Goal: Transaction & Acquisition: Purchase product/service

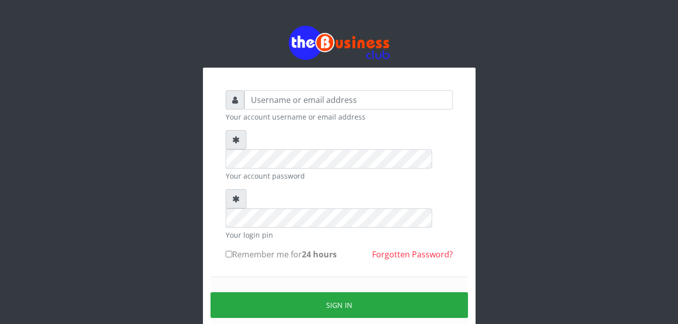
type input "unique71"
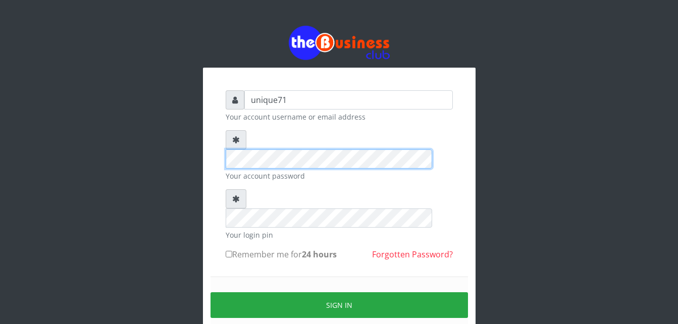
click at [213, 141] on div "unique71 Your account username or email address Your account password Your logi…" at bounding box center [339, 222] width 272 height 308
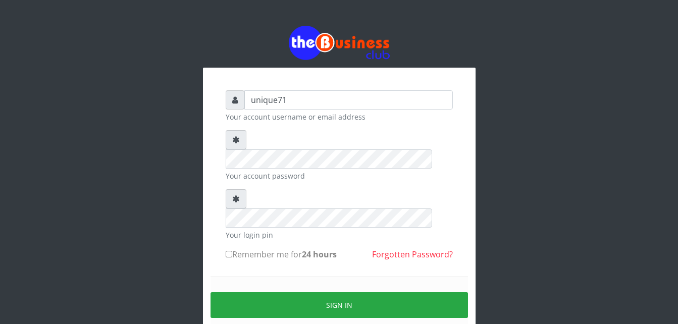
click at [231, 251] on input "Remember me for 24 hours" at bounding box center [229, 254] width 7 height 7
checkbox input "true"
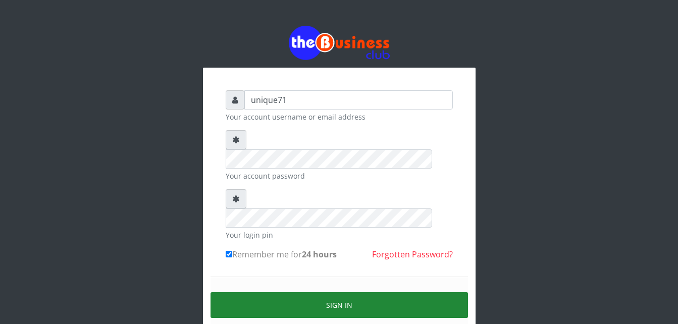
click at [274, 292] on button "Sign in" at bounding box center [338, 305] width 257 height 26
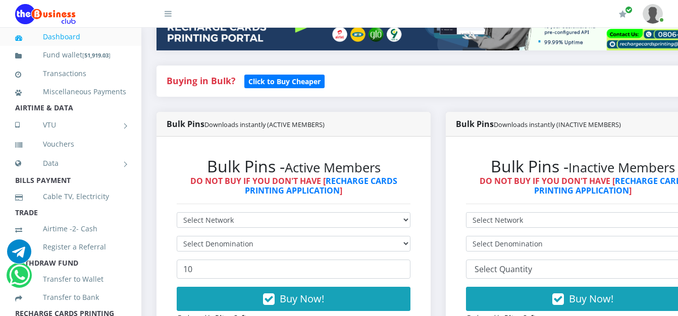
scroll to position [168, 0]
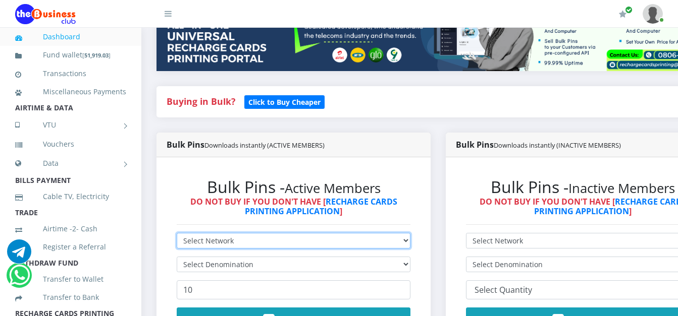
click at [312, 248] on select "Select Network MTN Globacom 9Mobile Airtel" at bounding box center [294, 241] width 234 height 16
select select "MTN"
click at [177, 235] on select "Select Network MTN Globacom 9Mobile Airtel" at bounding box center [294, 241] width 234 height 16
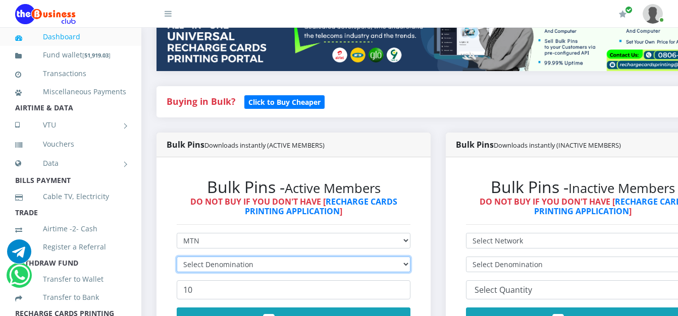
click at [284, 266] on select "Select Denomination" at bounding box center [294, 265] width 234 height 16
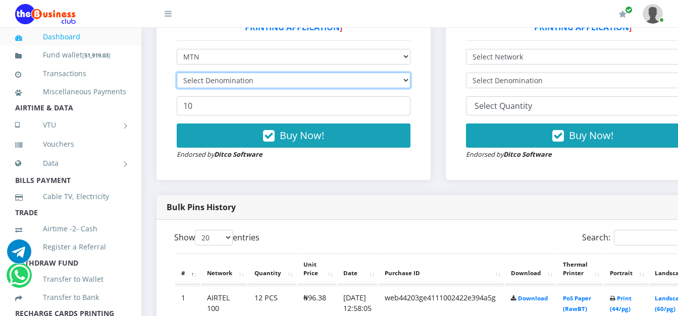
scroll to position [369, 0]
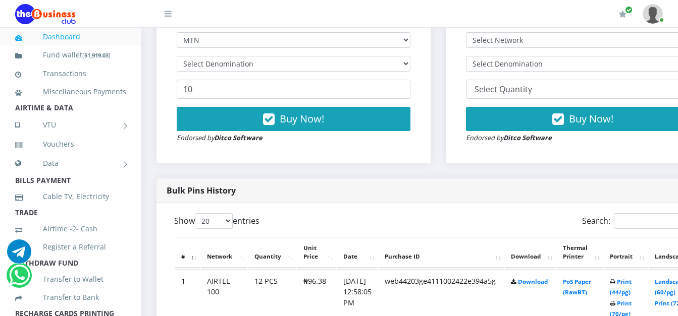
click at [348, 55] on form "Select Network MTN Globacom 9Mobile Airtel Select Denomination 10 Buy Now! Endo…" at bounding box center [294, 87] width 234 height 111
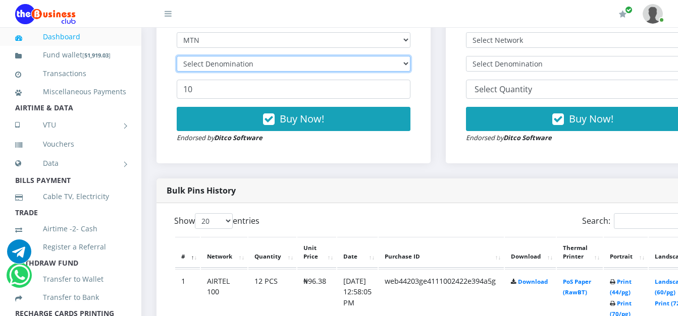
click at [341, 65] on select "Select Denomination" at bounding box center [294, 64] width 234 height 16
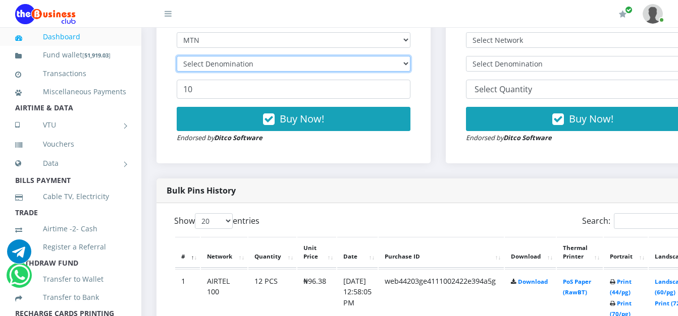
click at [341, 65] on select "Select Denomination" at bounding box center [294, 64] width 234 height 16
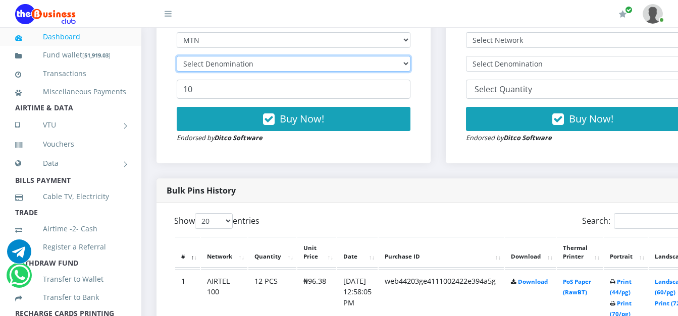
click at [341, 65] on select "Select Denomination" at bounding box center [294, 64] width 234 height 16
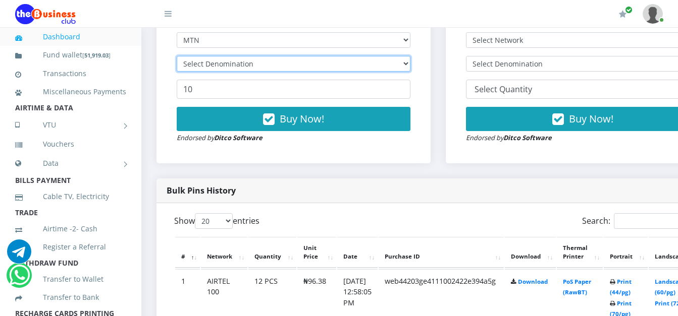
click at [341, 65] on select "Select Denomination" at bounding box center [294, 64] width 234 height 16
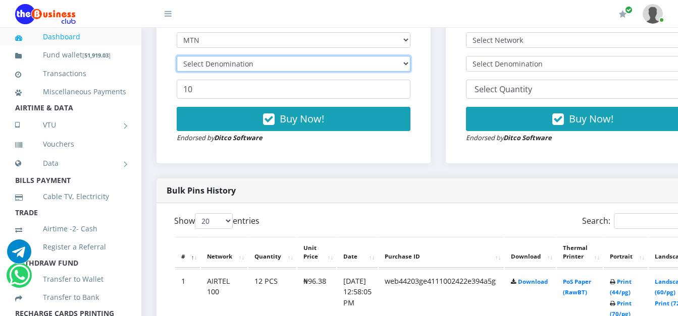
click at [341, 65] on select "Select Denomination" at bounding box center [294, 64] width 234 height 16
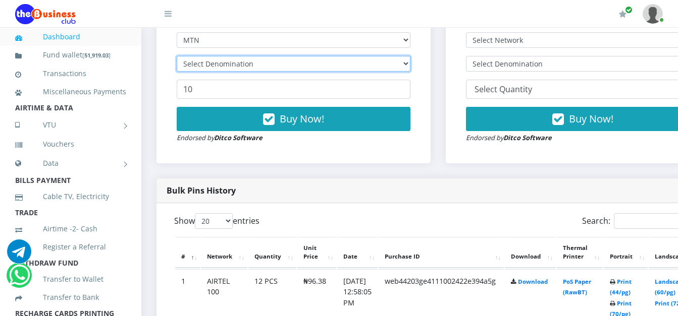
click at [341, 65] on select "Select Denomination" at bounding box center [294, 64] width 234 height 16
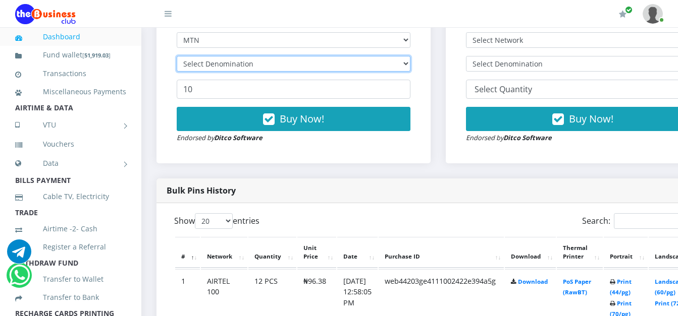
click at [341, 65] on select "Select Denomination" at bounding box center [294, 64] width 234 height 16
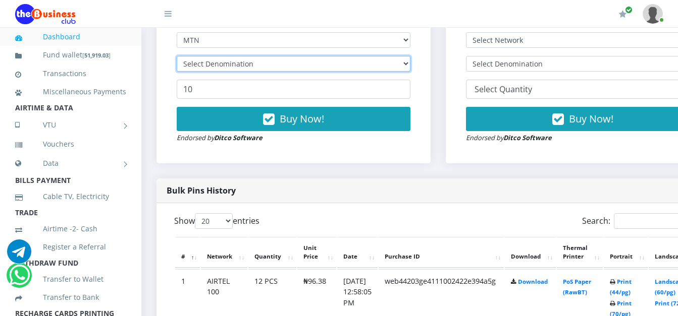
click at [341, 65] on select "Select Denomination" at bounding box center [294, 64] width 234 height 16
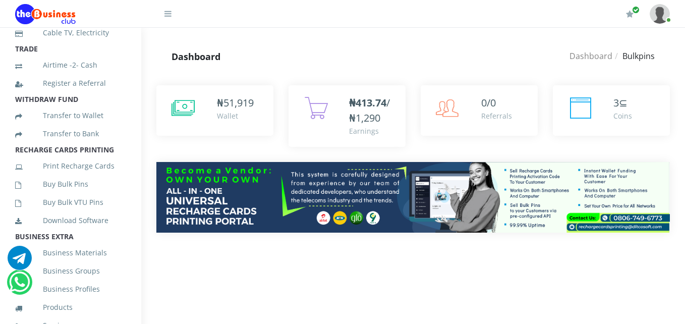
scroll to position [177, 0]
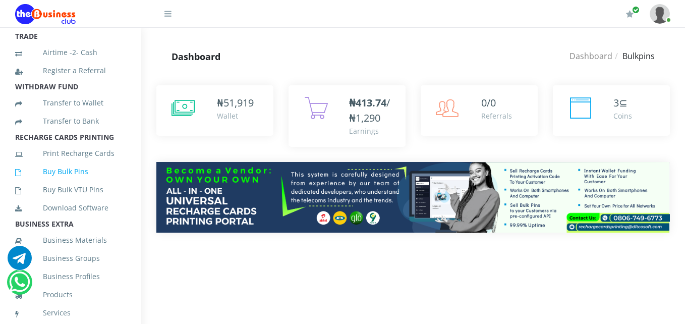
click at [85, 183] on link "Buy Bulk Pins" at bounding box center [70, 171] width 111 height 23
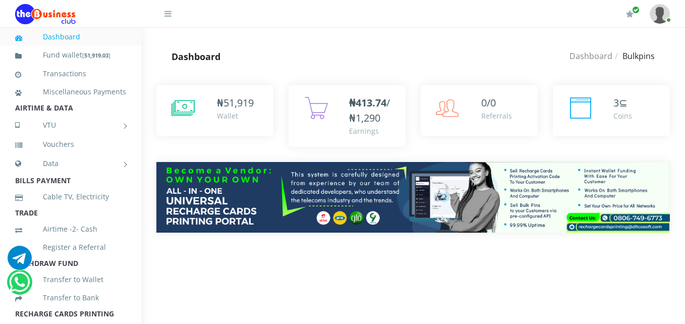
click at [165, 13] on icon at bounding box center [167, 14] width 7 height 8
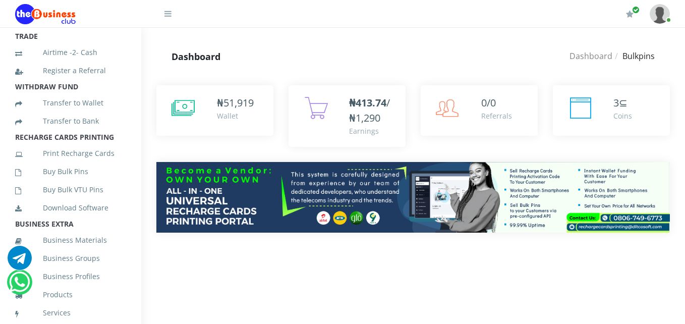
scroll to position [190, 0]
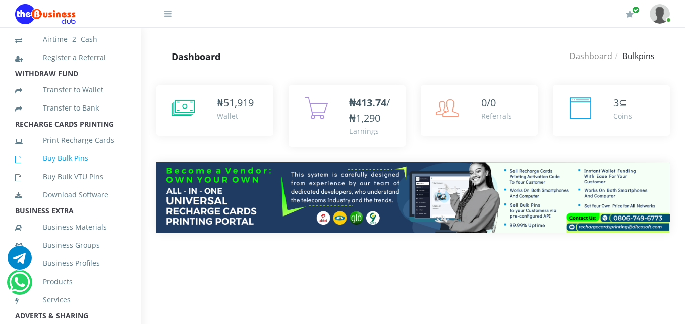
click at [75, 168] on link "Buy Bulk Pins" at bounding box center [70, 158] width 111 height 23
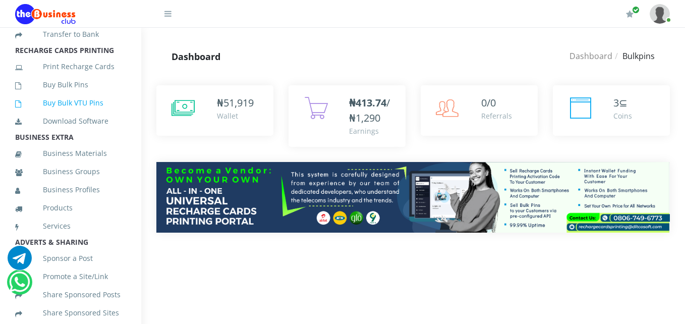
scroll to position [276, 0]
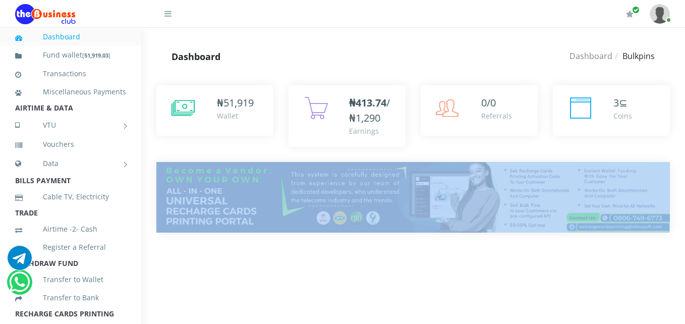
drag, startPoint x: 682, startPoint y: 116, endPoint x: 674, endPoint y: 215, distance: 99.7
click at [674, 215] on div "₦ 51,919 Wallet" at bounding box center [413, 166] width 544 height 193
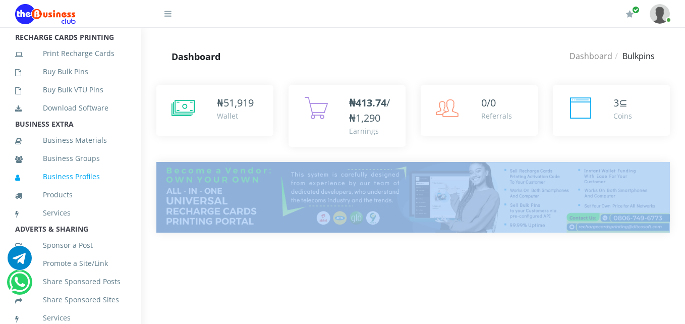
scroll to position [290, 0]
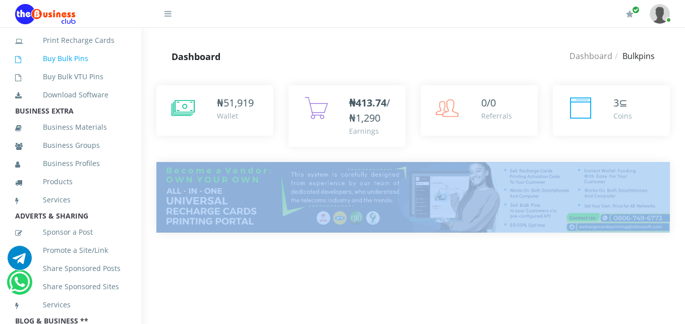
click at [81, 70] on link "Buy Bulk Pins" at bounding box center [70, 58] width 111 height 23
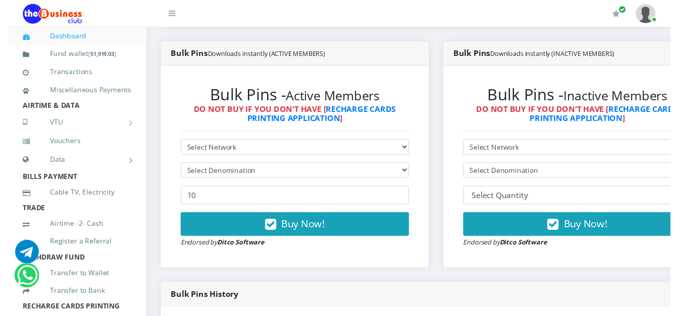
scroll to position [268, 0]
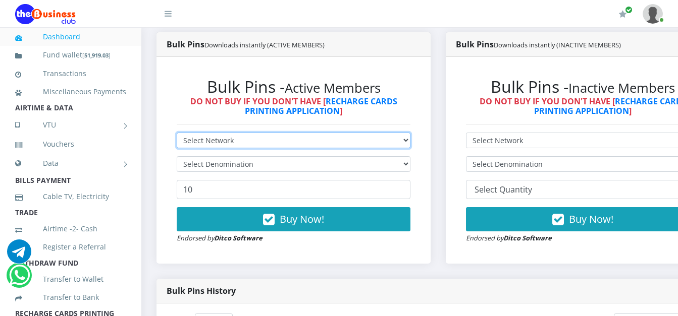
click at [367, 142] on select "Select Network MTN Globacom 9Mobile Airtel" at bounding box center [294, 141] width 234 height 16
select select "MTN"
click at [177, 135] on select "Select Network MTN Globacom 9Mobile Airtel" at bounding box center [294, 141] width 234 height 16
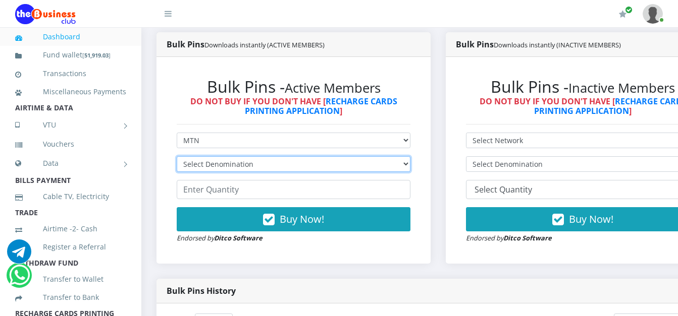
click at [263, 172] on select "Select Denomination MTN NGN100 - ₦96.99 MTN NGN200 - ₦193.98 MTN NGN400 - ₦387.…" at bounding box center [294, 164] width 234 height 16
select select "193.98-200"
click at [177, 158] on select "Select Denomination MTN NGN100 - ₦96.99 MTN NGN200 - ₦193.98 MTN NGN400 - ₦387.…" at bounding box center [294, 164] width 234 height 16
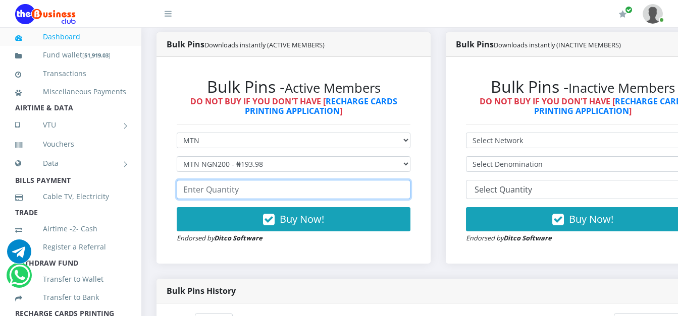
click at [216, 189] on input "number" at bounding box center [294, 189] width 234 height 19
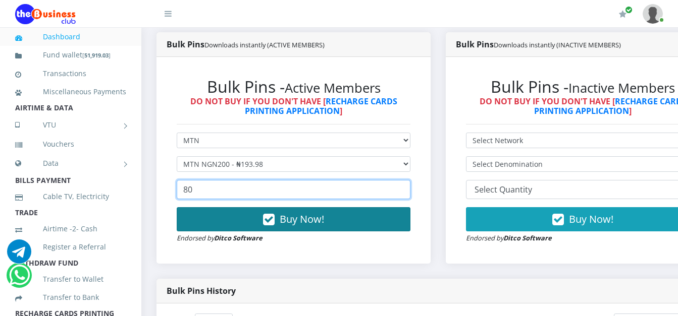
type input "80"
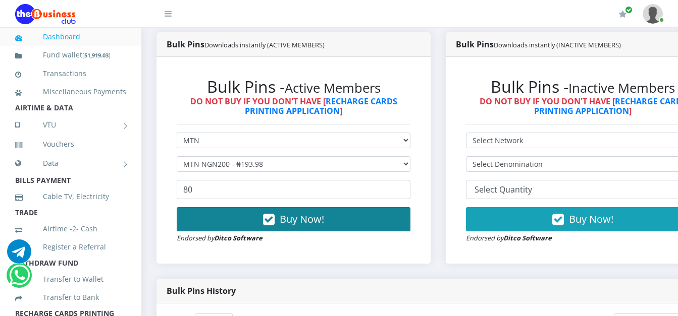
click at [223, 219] on button "Buy Now!" at bounding box center [294, 219] width 234 height 24
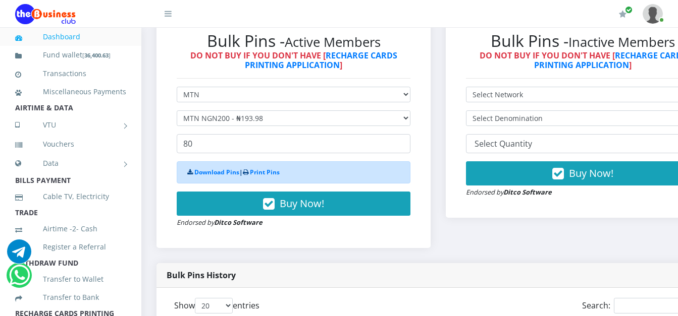
scroll to position [285, 0]
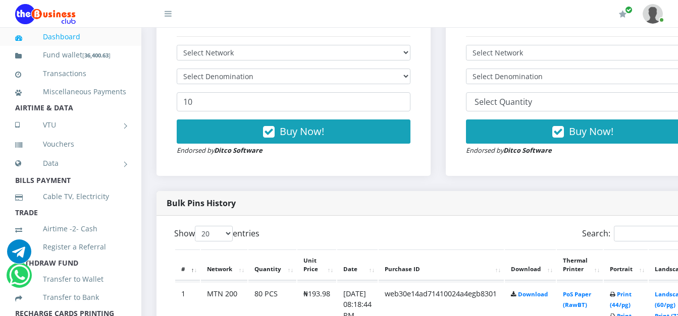
click at [592, 270] on th "Thermal Printer" at bounding box center [579, 265] width 46 height 31
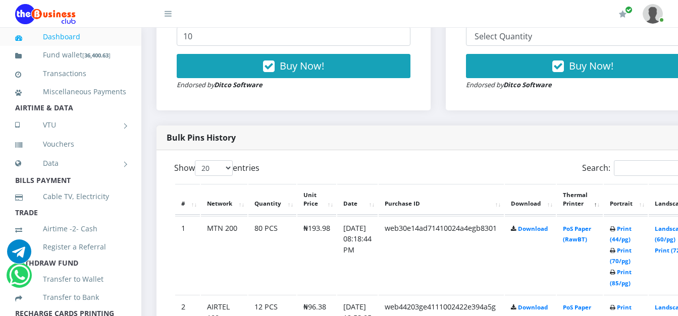
scroll to position [426, 0]
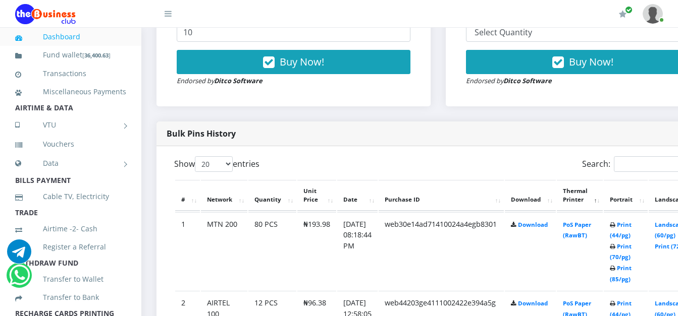
click at [635, 231] on td "Print (44/pg) Print (70/pg) Print (85/pg)" at bounding box center [625, 251] width 44 height 78
click at [631, 223] on link "Print (44/pg)" at bounding box center [620, 230] width 22 height 19
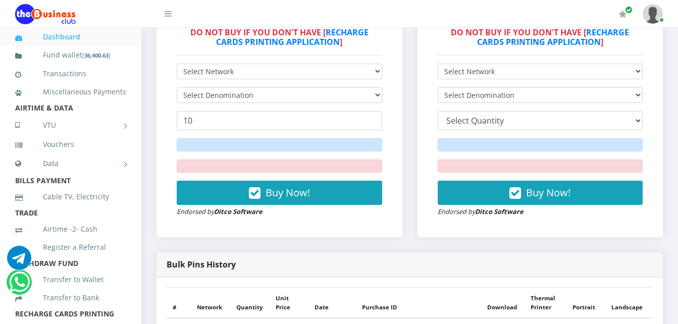
scroll to position [344, 0]
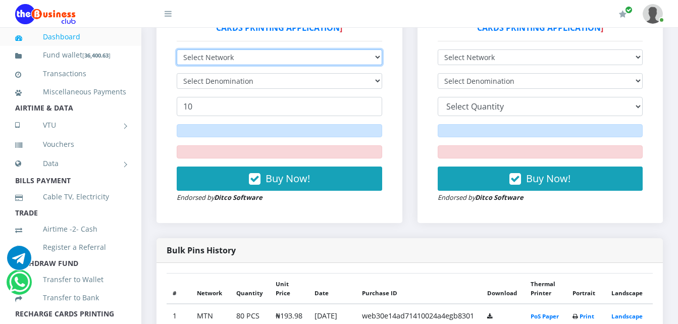
click at [291, 59] on select "Select Network MTN Globacom 9Mobile Airtel" at bounding box center [279, 57] width 205 height 16
click at [177, 49] on select "Select Network MTN Globacom 9Mobile Airtel" at bounding box center [279, 57] width 205 height 16
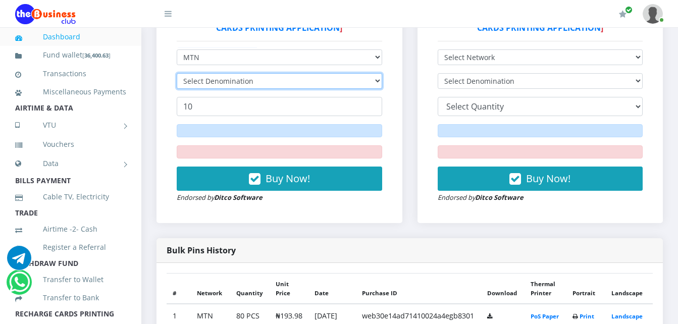
click at [252, 88] on select "Select Denomination" at bounding box center [279, 81] width 205 height 16
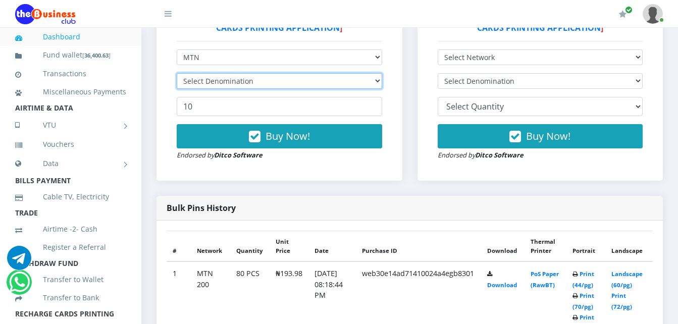
click at [227, 82] on select "Select Denomination" at bounding box center [279, 81] width 205 height 16
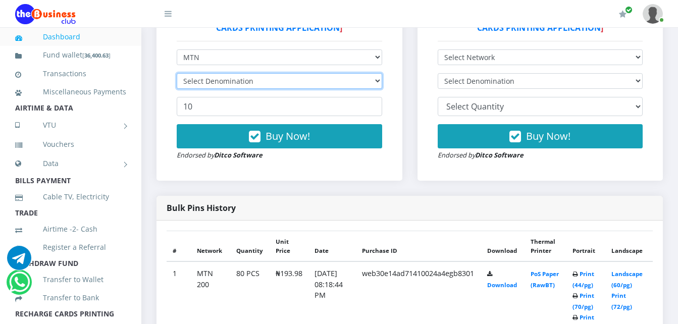
click at [227, 82] on select "Select Denomination" at bounding box center [279, 81] width 205 height 16
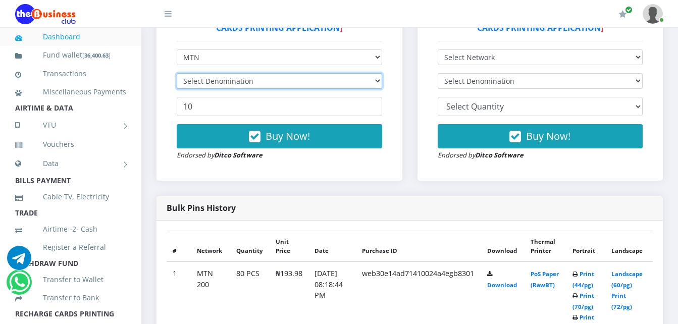
click at [227, 82] on select "Select Denomination" at bounding box center [279, 81] width 205 height 16
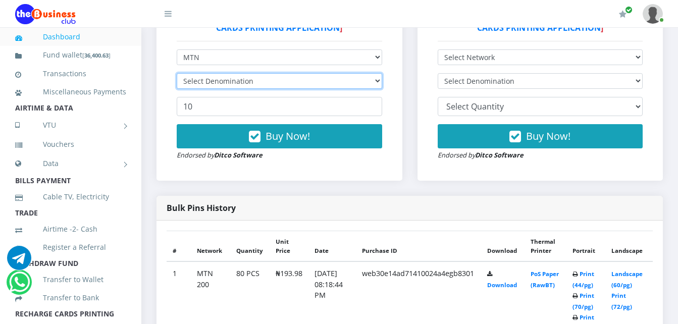
click at [227, 82] on select "Select Denomination" at bounding box center [279, 81] width 205 height 16
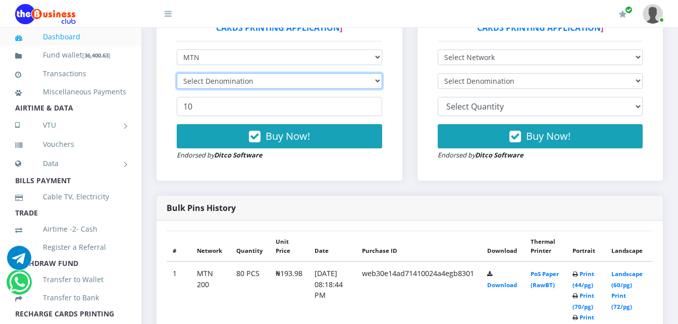
click at [227, 82] on select "Select Denomination" at bounding box center [279, 81] width 205 height 16
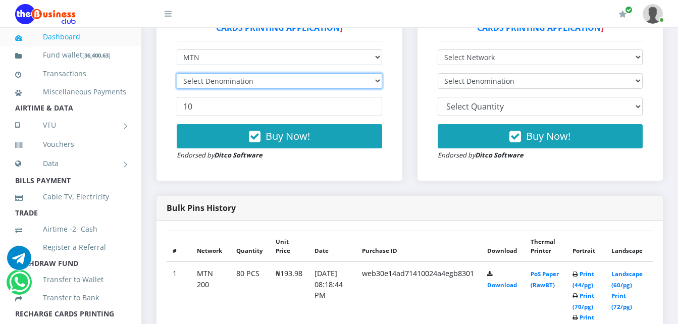
click at [227, 82] on select "Select Denomination" at bounding box center [279, 81] width 205 height 16
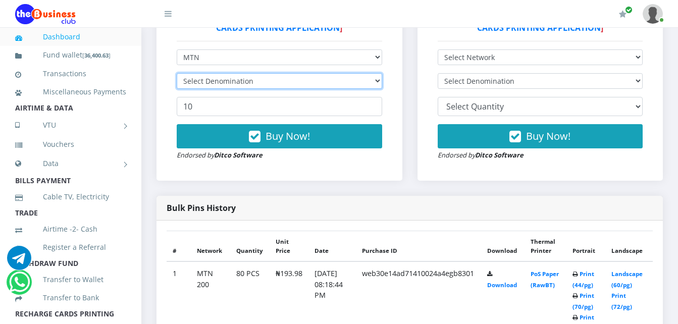
click at [227, 82] on select "Select Denomination" at bounding box center [279, 81] width 205 height 16
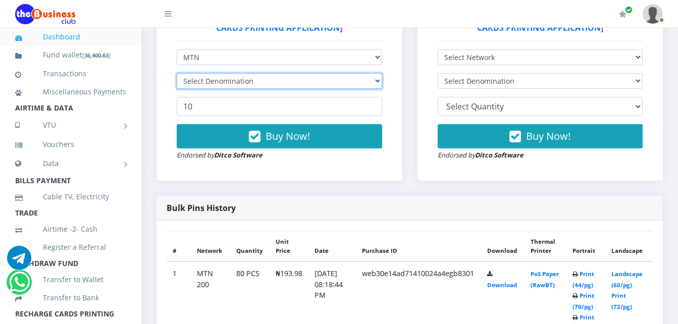
click at [227, 82] on select "Select Denomination" at bounding box center [279, 81] width 205 height 16
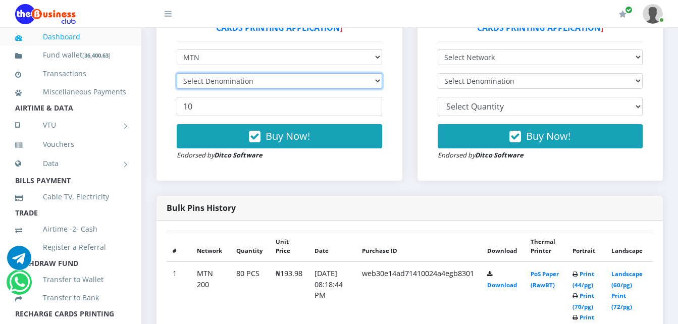
click at [227, 82] on select "Select Denomination" at bounding box center [279, 81] width 205 height 16
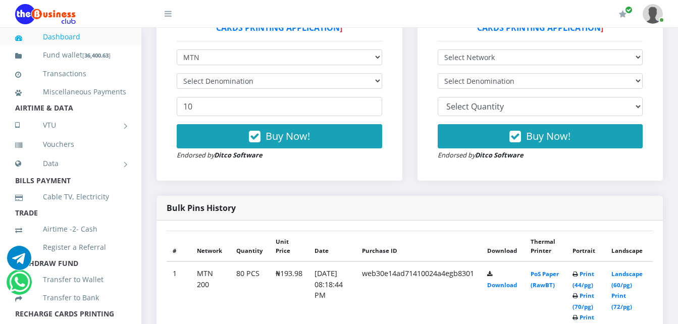
click at [221, 48] on div "Bulk Pins - Active Members DO NOT BUY IF YOU DON'T HAVE [ RECHARGE CARDS PRINTI…" at bounding box center [279, 77] width 226 height 187
click at [235, 81] on select "Select Denomination" at bounding box center [279, 81] width 205 height 16
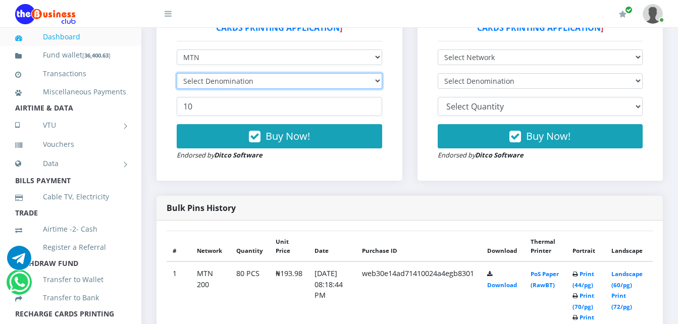
click at [235, 81] on select "Select Denomination" at bounding box center [279, 81] width 205 height 16
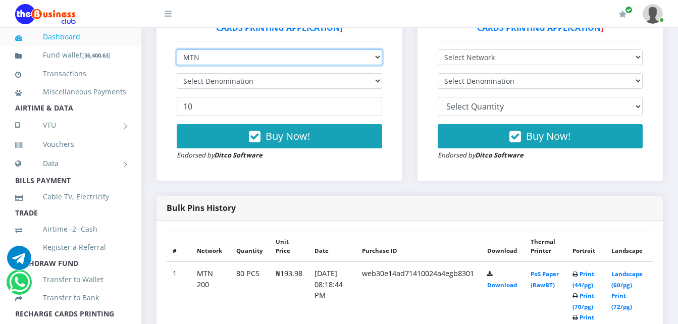
click at [234, 53] on select "Select Network MTN Globacom 9Mobile Airtel" at bounding box center [279, 57] width 205 height 16
select select "Glo"
click at [177, 49] on select "Select Network MTN Globacom 9Mobile Airtel" at bounding box center [279, 57] width 205 height 16
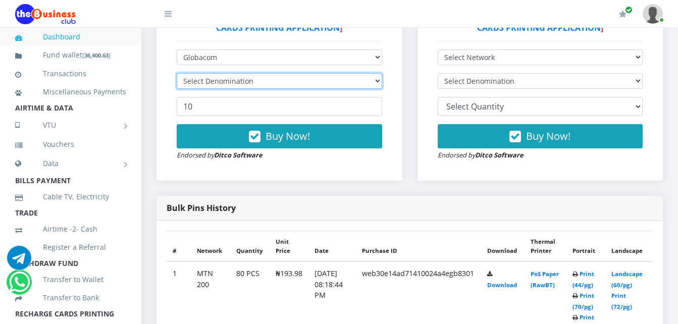
click at [235, 79] on select "Select Denomination" at bounding box center [279, 81] width 205 height 16
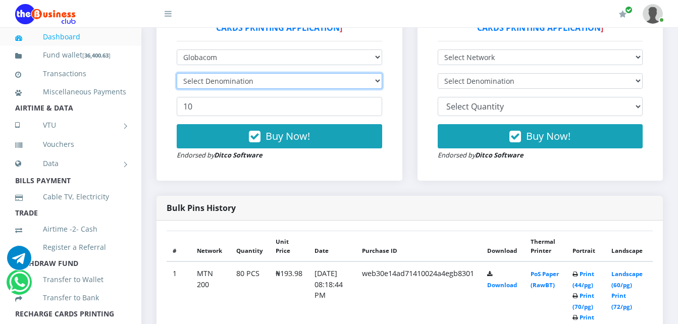
click at [235, 79] on select "Select Denomination" at bounding box center [279, 81] width 205 height 16
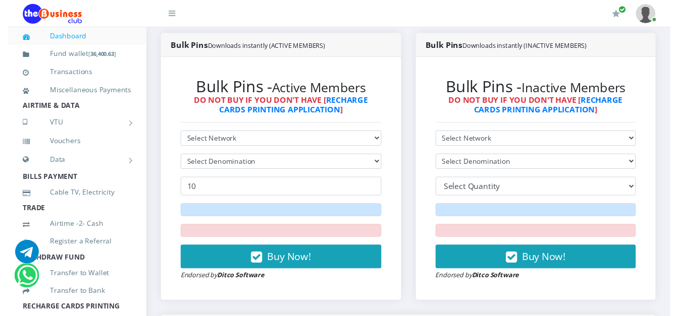
scroll to position [173, 0]
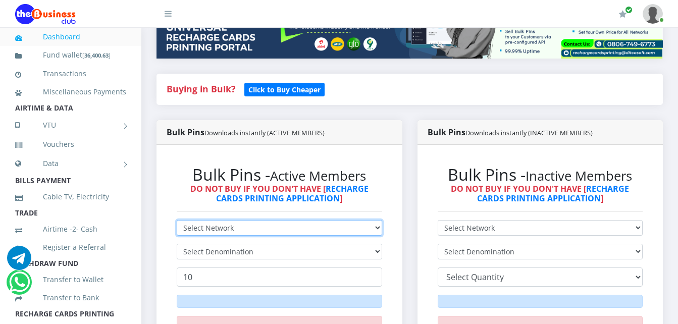
click at [356, 223] on select "Select Network MTN Globacom 9Mobile Airtel" at bounding box center [279, 228] width 205 height 16
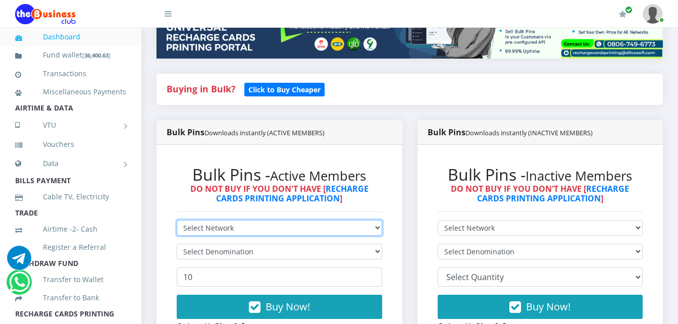
select select "MTN"
click at [177, 220] on select "Select Network MTN Globacom 9Mobile Airtel" at bounding box center [279, 228] width 205 height 16
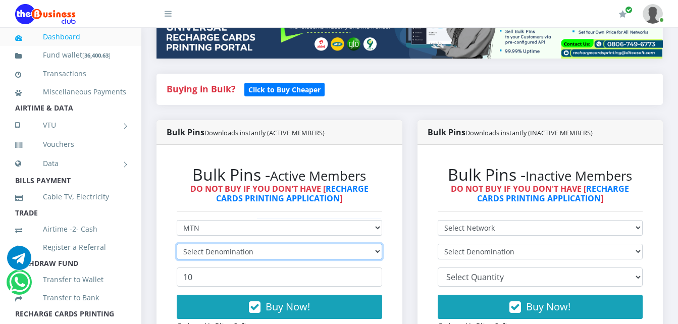
click at [267, 252] on select "Select Denomination" at bounding box center [279, 252] width 205 height 16
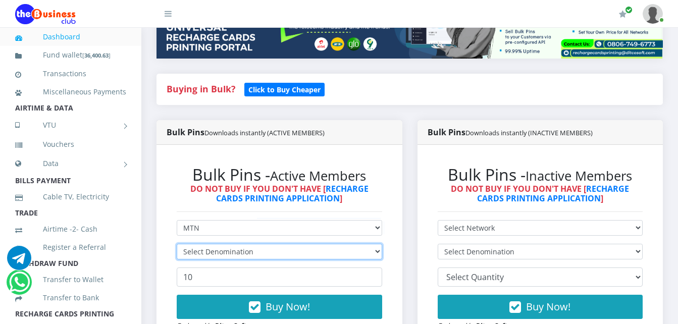
click at [267, 252] on select "Select Denomination" at bounding box center [279, 252] width 205 height 16
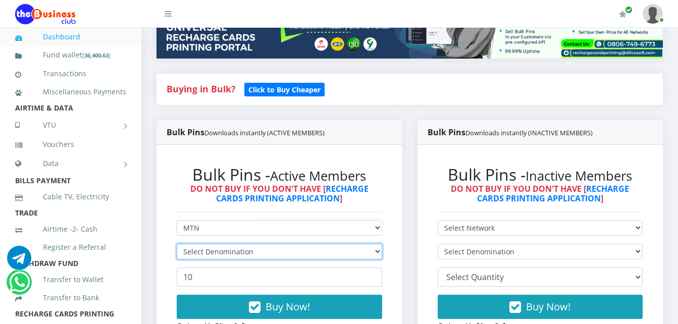
click at [267, 252] on select "Select Denomination" at bounding box center [279, 252] width 205 height 16
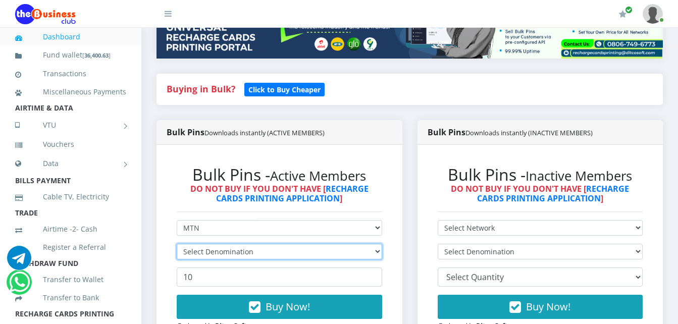
click at [267, 252] on select "Select Denomination" at bounding box center [279, 252] width 205 height 16
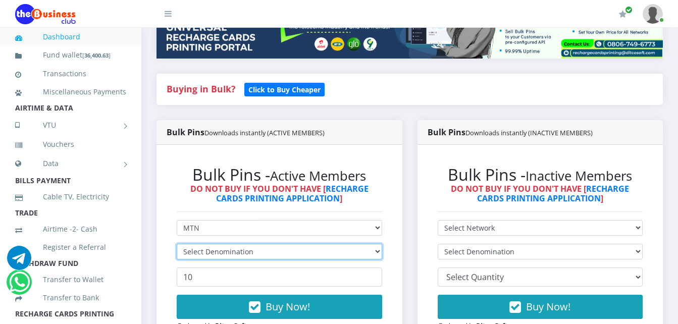
click at [267, 252] on select "Select Denomination" at bounding box center [279, 252] width 205 height 16
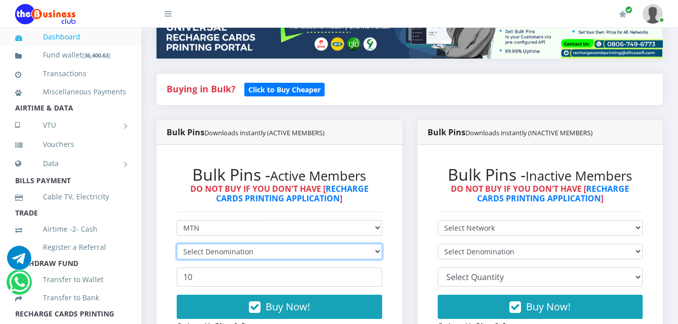
click at [267, 252] on select "Select Denomination" at bounding box center [279, 252] width 205 height 16
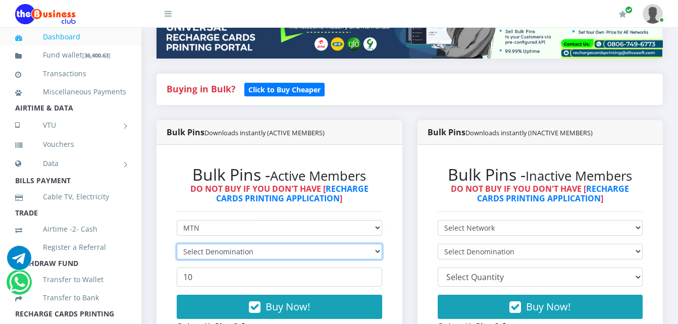
click at [267, 252] on select "Select Denomination" at bounding box center [279, 252] width 205 height 16
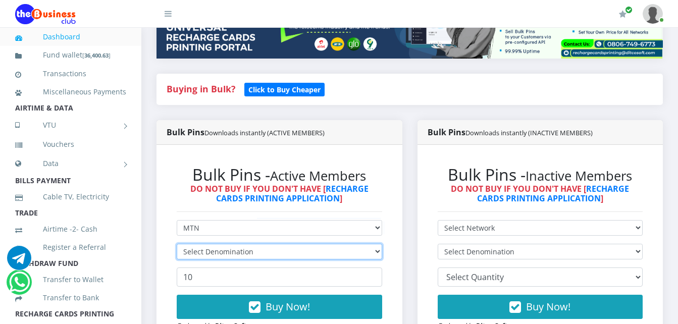
click at [267, 252] on select "Select Denomination" at bounding box center [279, 252] width 205 height 16
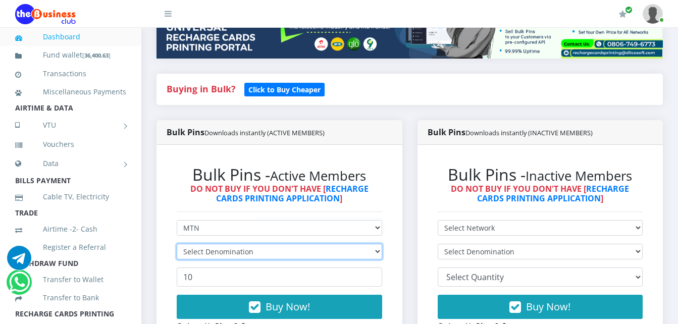
click at [267, 252] on select "Select Denomination" at bounding box center [279, 252] width 205 height 16
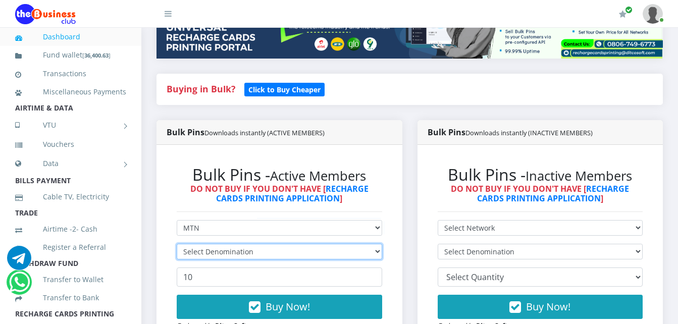
click at [267, 252] on select "Select Denomination" at bounding box center [279, 252] width 205 height 16
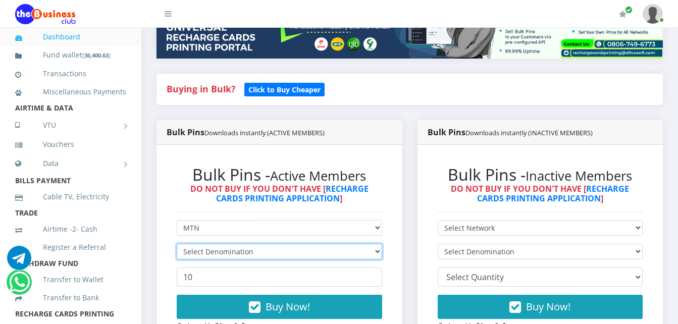
click at [267, 252] on select "Select Denomination" at bounding box center [279, 252] width 205 height 16
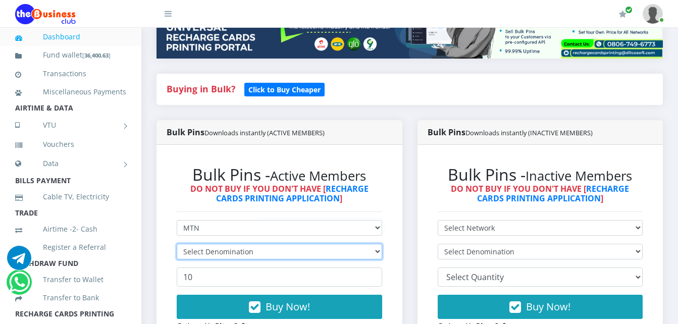
click at [267, 252] on select "Select Denomination" at bounding box center [279, 252] width 205 height 16
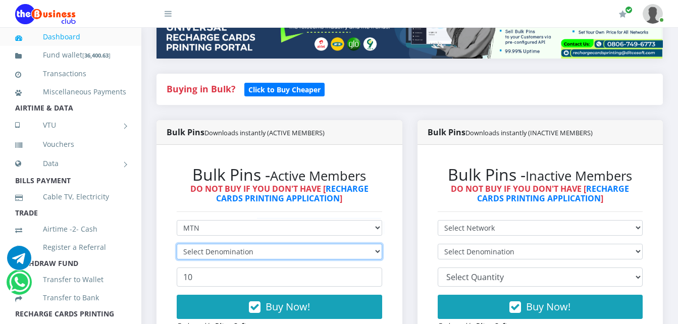
click at [267, 252] on select "Select Denomination" at bounding box center [279, 252] width 205 height 16
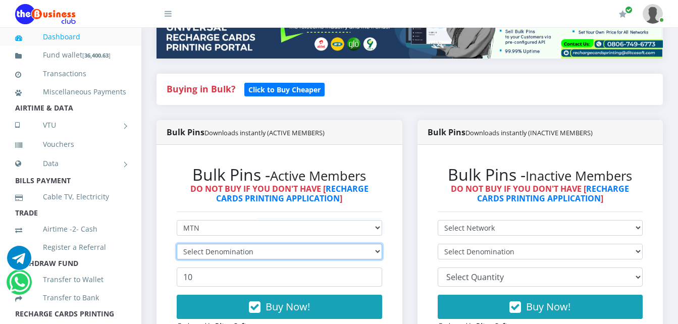
click at [267, 252] on select "Select Denomination" at bounding box center [279, 252] width 205 height 16
click at [267, 252] on select "Select Denomination MTN NGN100 - ₦96.99 MTN NGN200 - ₦193.98 MTN NGN400 - ₦387.…" at bounding box center [279, 252] width 205 height 16
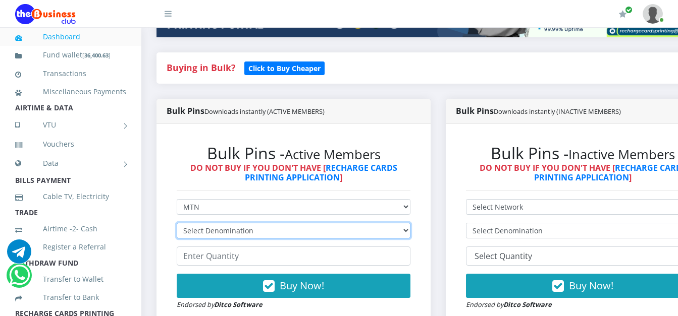
scroll to position [218, 0]
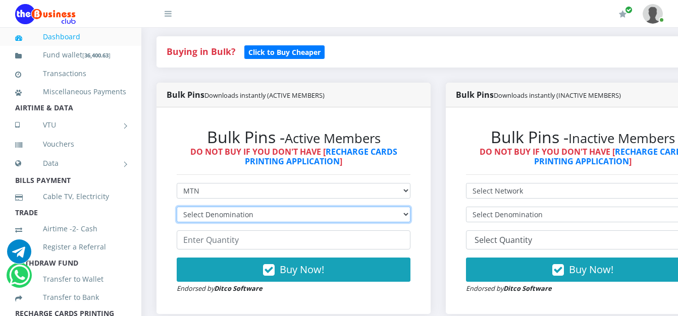
click at [247, 219] on select "Select Denomination MTN NGN100 - ₦96.99 MTN NGN200 - ₦193.98 MTN NGN400 - ₦387.…" at bounding box center [294, 215] width 234 height 16
select select "484.95-500"
click at [177, 209] on select "Select Denomination MTN NGN100 - ₦96.99 MTN NGN200 - ₦193.98 MTN NGN400 - ₦387.…" at bounding box center [294, 215] width 234 height 16
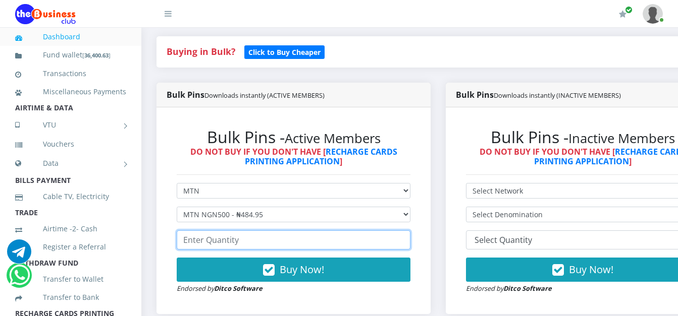
click at [210, 240] on input "number" at bounding box center [294, 240] width 234 height 19
type input "21"
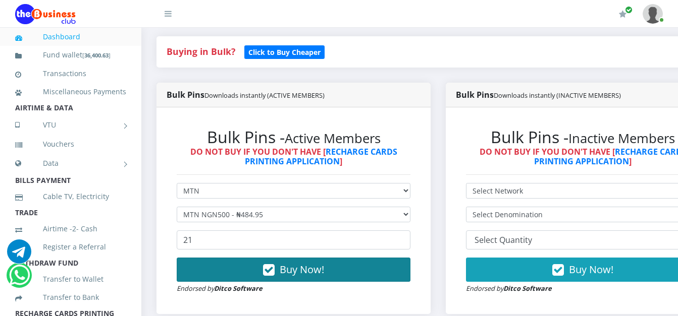
click at [232, 274] on button "Buy Now!" at bounding box center [294, 270] width 234 height 24
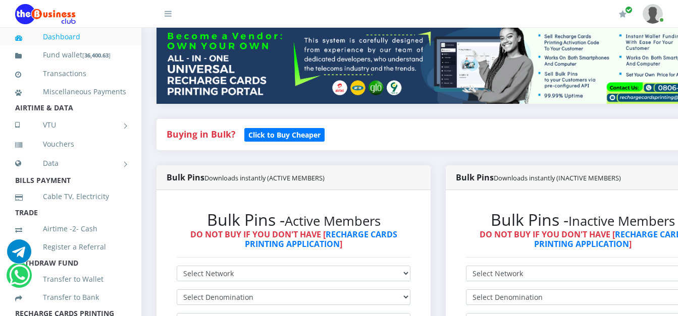
scroll to position [181, 0]
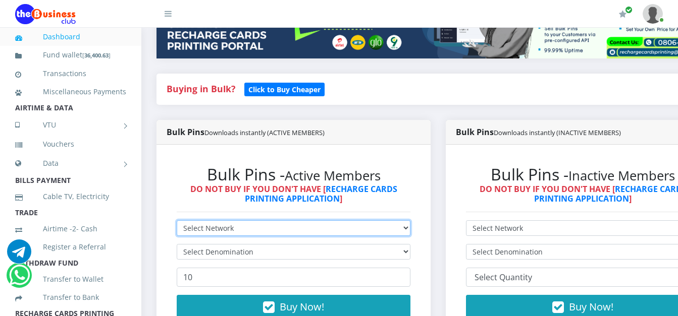
click at [341, 228] on select "Select Network MTN Globacom 9Mobile Airtel" at bounding box center [294, 228] width 234 height 16
select select "MTN"
click at [177, 222] on select "Select Network MTN Globacom 9Mobile Airtel" at bounding box center [294, 228] width 234 height 16
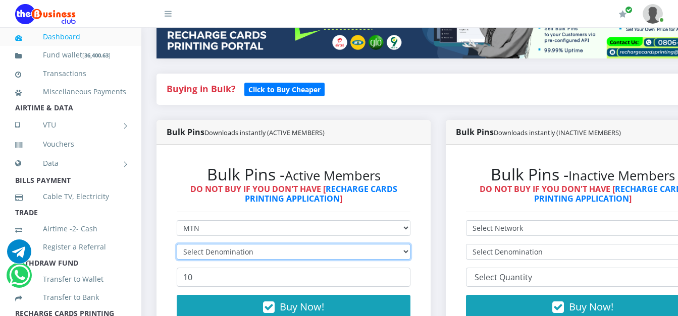
click at [246, 255] on select "Select Denomination" at bounding box center [294, 252] width 234 height 16
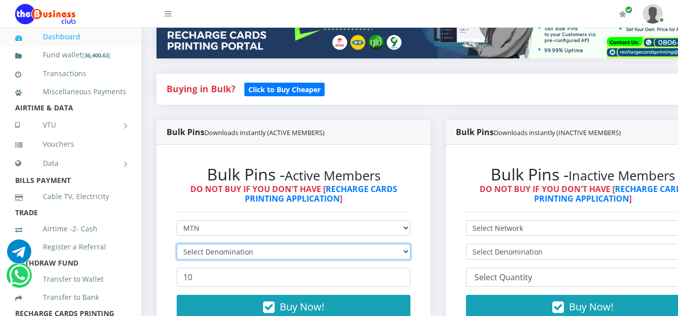
click at [246, 255] on select "Select Denomination" at bounding box center [294, 252] width 234 height 16
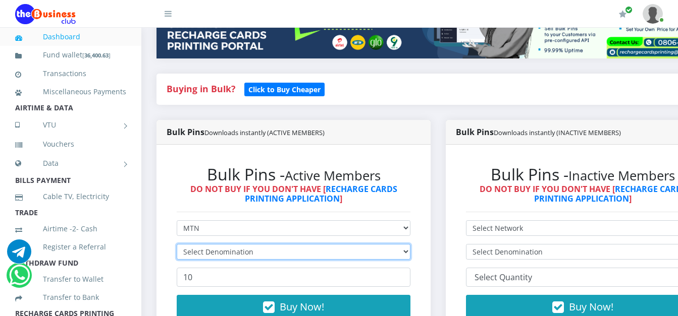
click at [246, 255] on select "Select Denomination" at bounding box center [294, 252] width 234 height 16
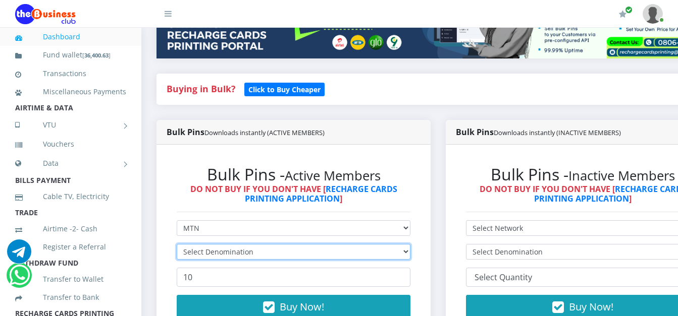
click at [246, 255] on select "Select Denomination" at bounding box center [294, 252] width 234 height 16
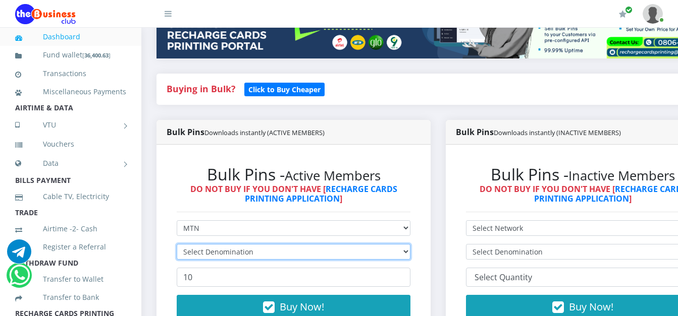
click at [246, 255] on select "Select Denomination" at bounding box center [294, 252] width 234 height 16
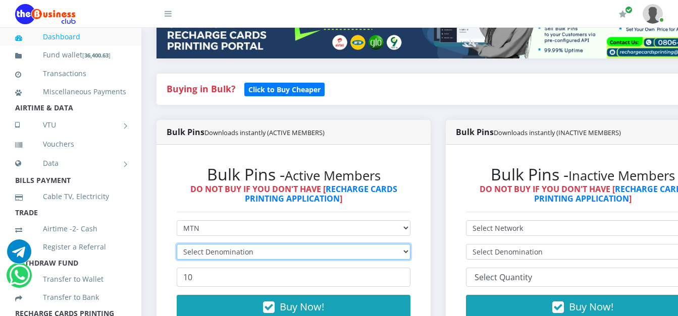
click at [246, 255] on select "Select Denomination" at bounding box center [294, 252] width 234 height 16
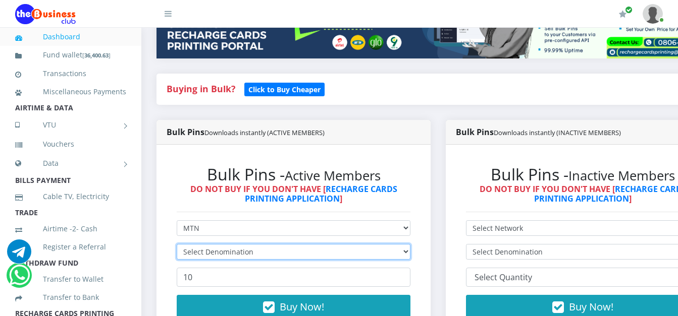
click at [246, 255] on select "Select Denomination" at bounding box center [294, 252] width 234 height 16
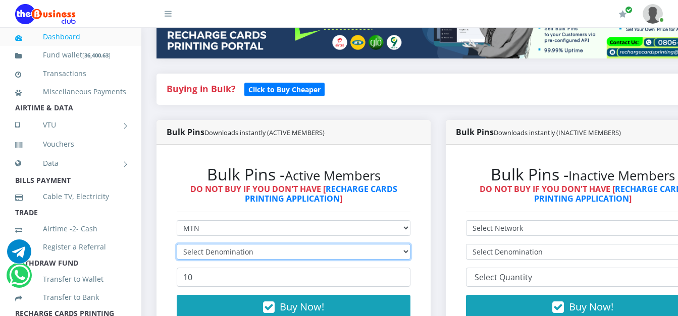
click at [246, 255] on select "Select Denomination" at bounding box center [294, 252] width 234 height 16
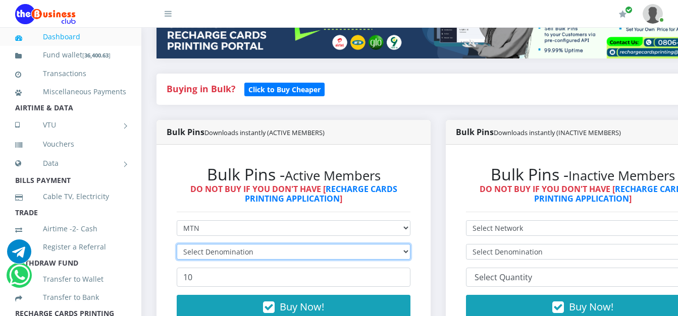
click at [246, 255] on select "Select Denomination" at bounding box center [294, 252] width 234 height 16
select select "484.95-500"
click at [177, 246] on select "Select Denomination MTN NGN100 - ₦96.99 MTN NGN200 - ₦193.98 MTN NGN400 - ₦387.…" at bounding box center [294, 252] width 234 height 16
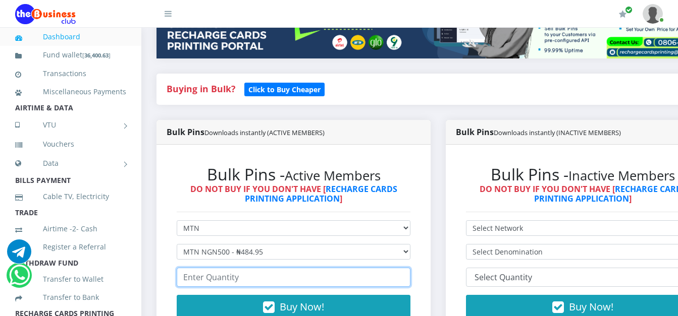
click at [258, 282] on input "number" at bounding box center [294, 277] width 234 height 19
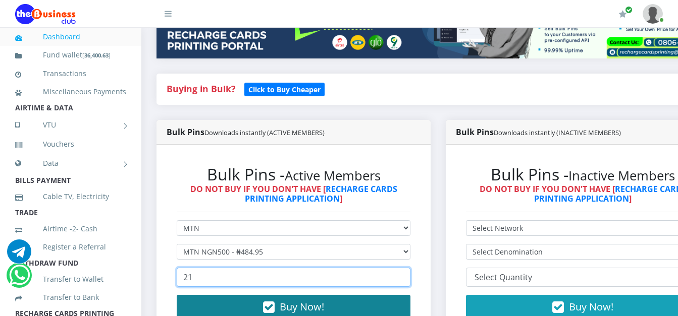
type input "21"
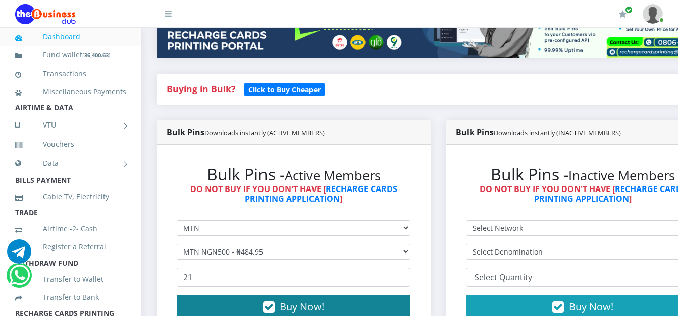
click at [291, 307] on span "Buy Now!" at bounding box center [301, 307] width 44 height 14
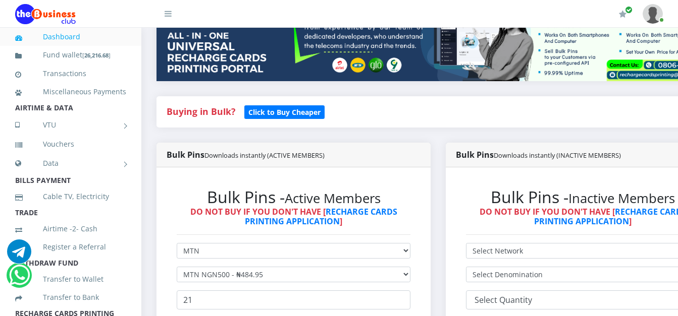
scroll to position [183, 0]
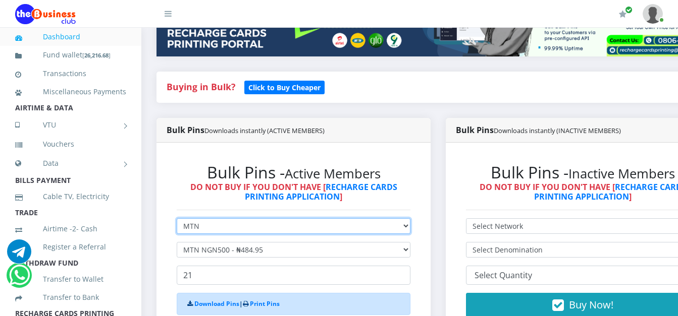
click at [309, 234] on select "Select Network MTN Globacom 9Mobile Airtel" at bounding box center [294, 226] width 234 height 16
select select "Glo"
click at [177, 220] on select "Select Network MTN Globacom 9Mobile Airtel" at bounding box center [294, 226] width 234 height 16
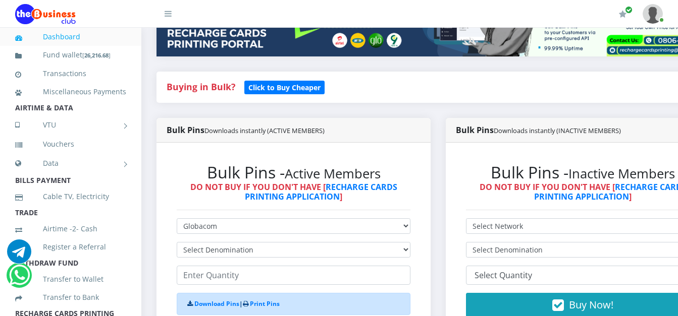
click at [294, 263] on form "Select Network MTN Globacom 9Mobile Airtel Select Denomination Glo NGN100 - ₦96…" at bounding box center [294, 288] width 234 height 141
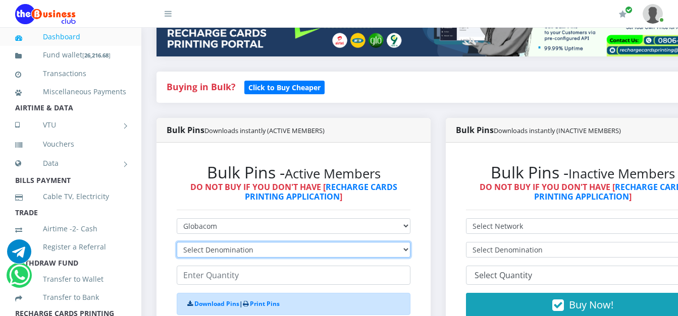
click at [285, 255] on select "Select Denomination Glo NGN100 - ₦96.55 Glo NGN200 - ₦193.10 Glo NGN500 - ₦482.…" at bounding box center [294, 250] width 234 height 16
select select "193.1-200"
click at [177, 244] on select "Select Denomination Glo NGN100 - ₦96.55 Glo NGN200 - ₦193.10 Glo NGN500 - ₦482.…" at bounding box center [294, 250] width 234 height 16
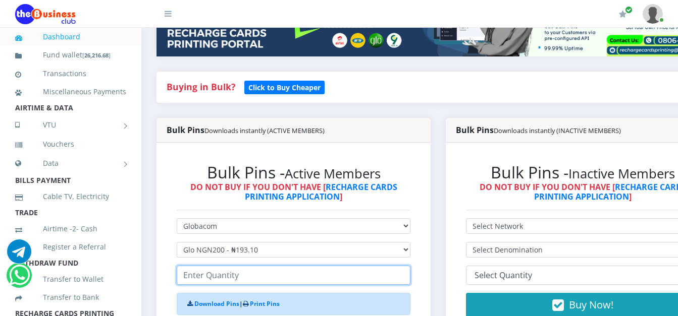
click at [291, 281] on input "number" at bounding box center [294, 275] width 234 height 19
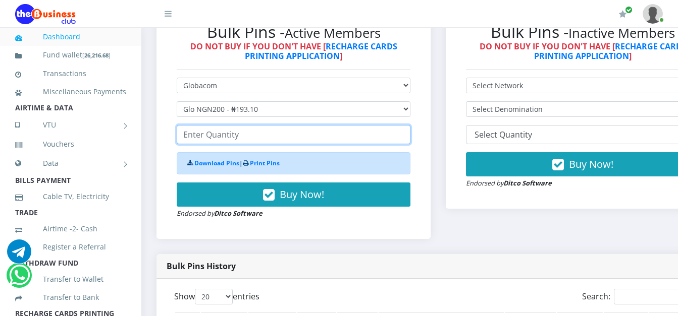
scroll to position [345, 0]
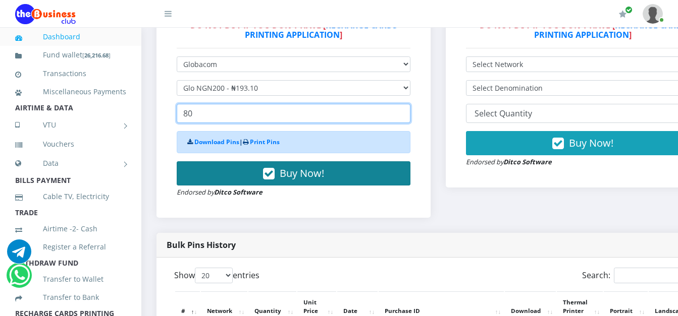
type input "80"
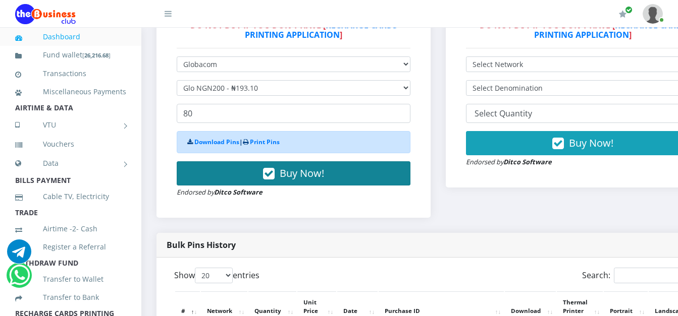
click at [270, 171] on icon "button" at bounding box center [269, 174] width 12 height 10
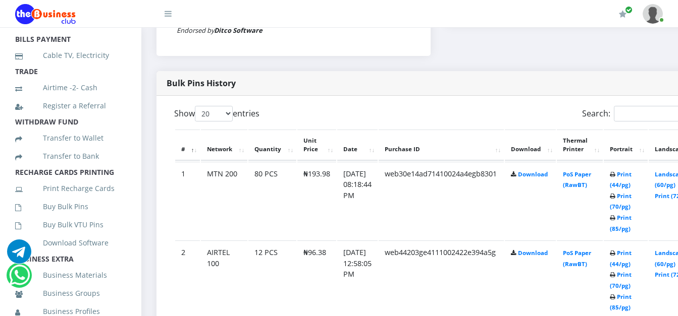
scroll to position [144, 0]
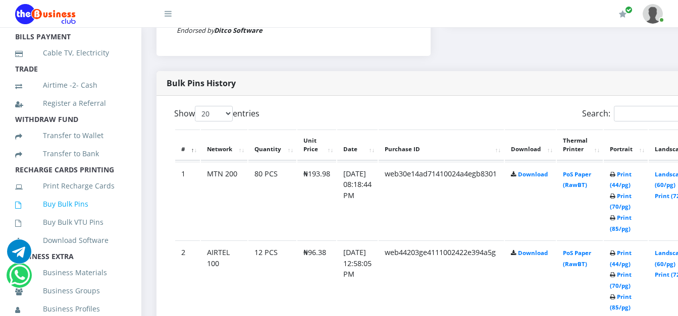
click at [82, 216] on link "Buy Bulk Pins" at bounding box center [70, 204] width 111 height 23
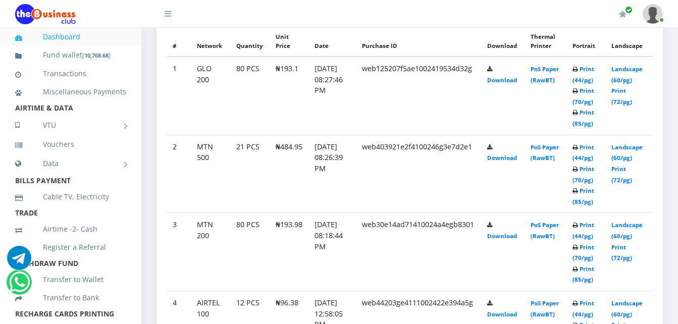
scroll to position [576, 0]
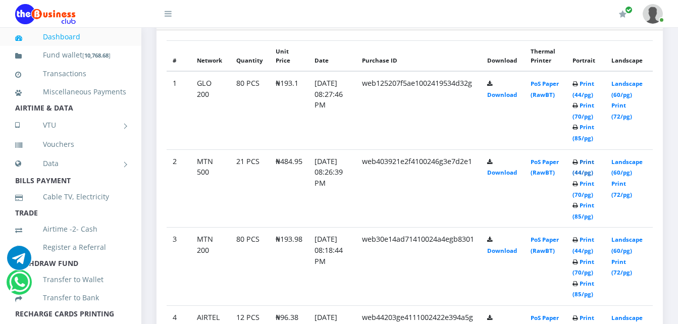
click at [594, 163] on link "Print (44/pg)" at bounding box center [583, 167] width 22 height 19
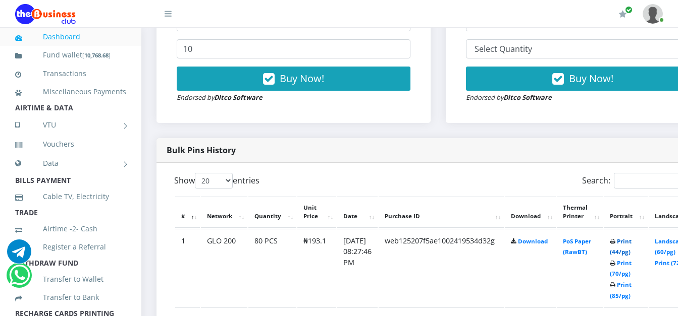
click at [631, 238] on link "Print (44/pg)" at bounding box center [620, 247] width 22 height 19
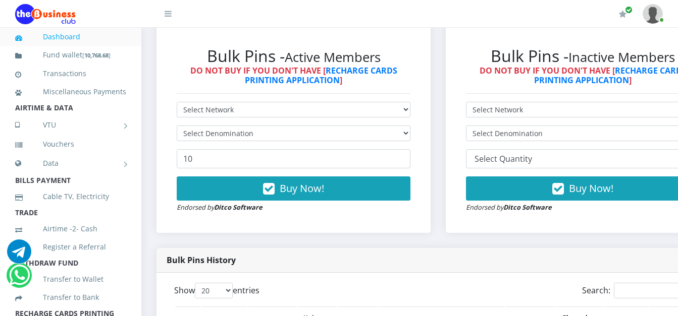
scroll to position [307, 0]
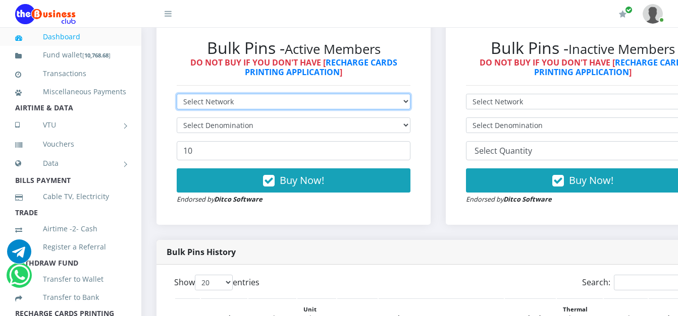
click at [316, 103] on select "Select Network MTN Globacom 9Mobile Airtel" at bounding box center [294, 102] width 234 height 16
select select "MTN"
click at [177, 96] on select "Select Network MTN Globacom 9Mobile Airtel" at bounding box center [294, 102] width 234 height 16
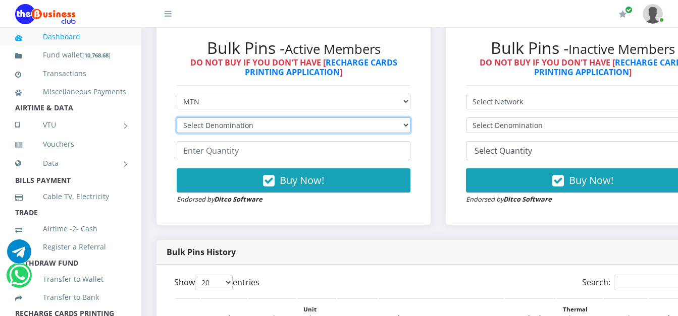
click at [289, 131] on select "Select Denomination MTN NGN100 - ₦96.99 MTN NGN200 - ₦193.98 MTN NGN400 - ₦387.…" at bounding box center [294, 126] width 234 height 16
select select "96.99-100"
click at [177, 120] on select "Select Denomination MTN NGN100 - ₦96.99 MTN NGN200 - ₦193.98 MTN NGN400 - ₦387.…" at bounding box center [294, 126] width 234 height 16
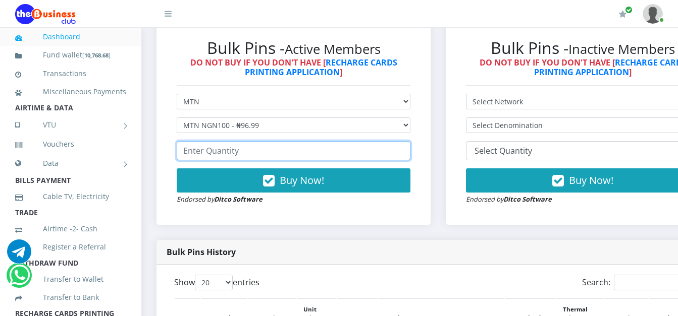
click at [254, 158] on input "number" at bounding box center [294, 150] width 234 height 19
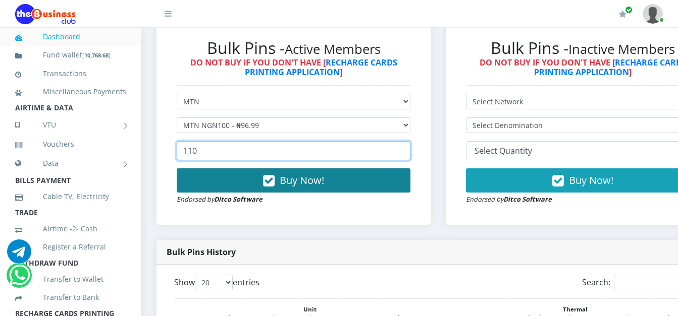
type input "110"
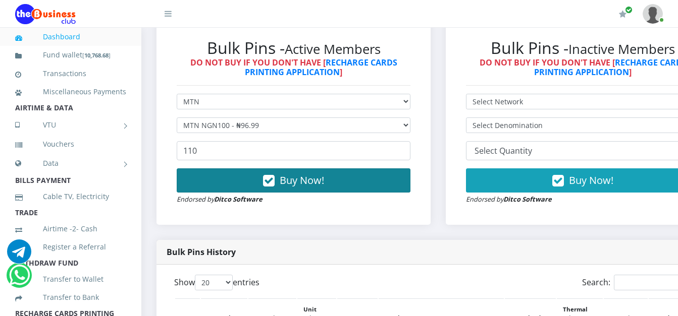
click at [297, 177] on span "Buy Now!" at bounding box center [301, 181] width 44 height 14
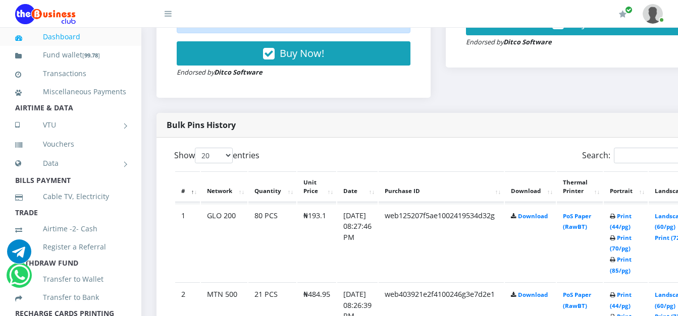
scroll to position [164, 0]
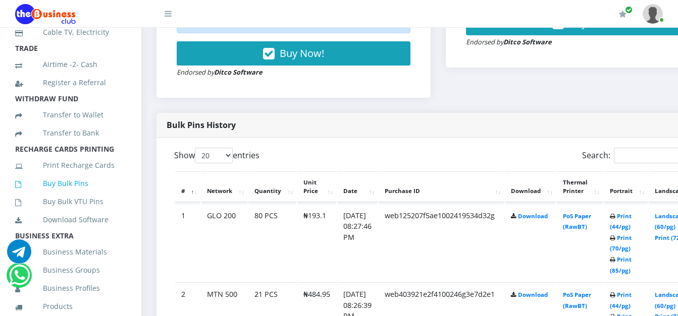
click at [82, 195] on link "Buy Bulk Pins" at bounding box center [70, 183] width 111 height 23
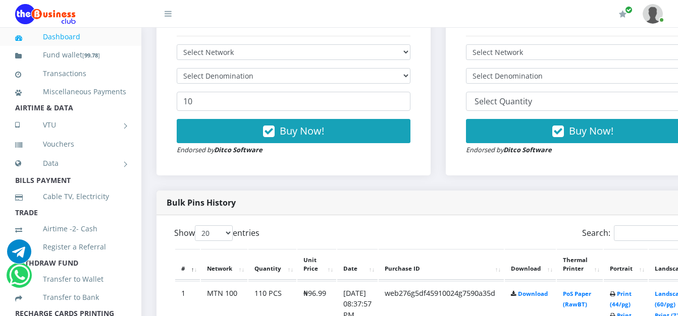
scroll to position [361, 0]
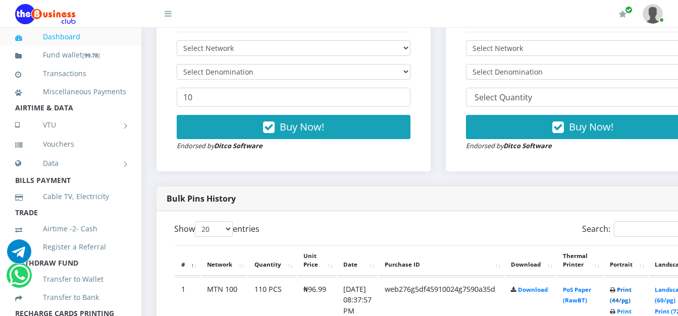
click at [631, 294] on link "Print (44/pg)" at bounding box center [620, 295] width 22 height 19
